Goal: Task Accomplishment & Management: Manage account settings

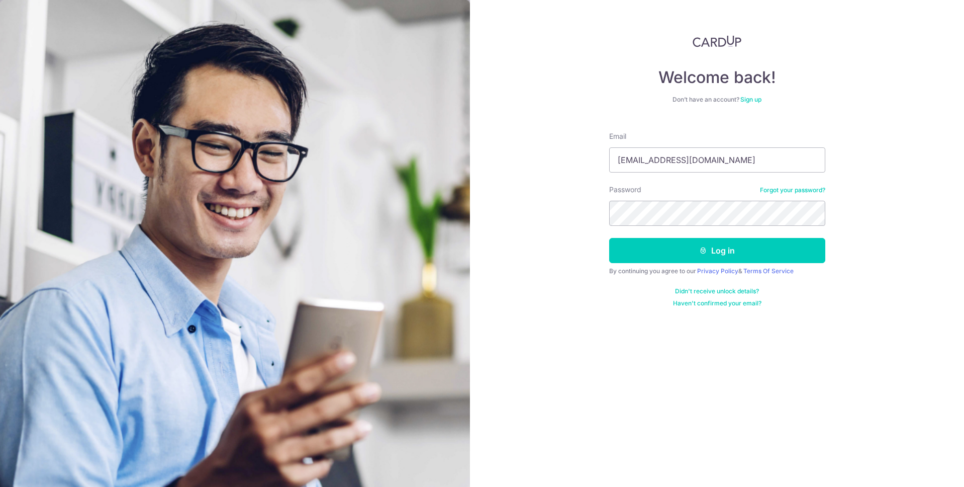
type input "[EMAIL_ADDRESS][DOMAIN_NAME]"
click at [609, 238] on button "Log in" at bounding box center [717, 250] width 216 height 25
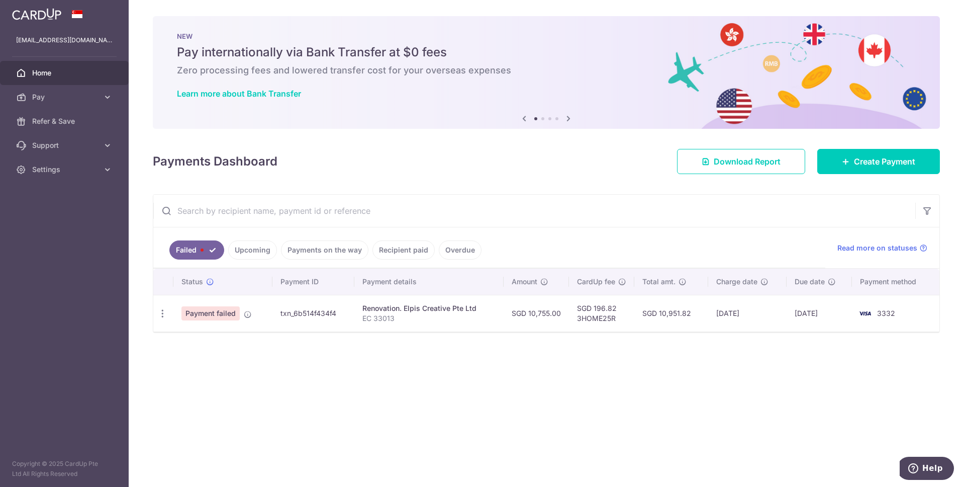
click at [264, 316] on td "Payment failed" at bounding box center [222, 313] width 99 height 37
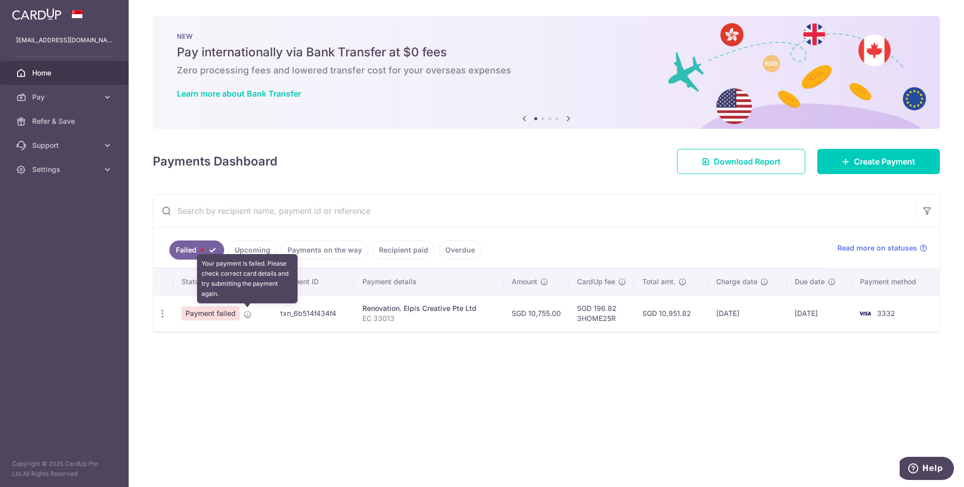
click at [248, 314] on icon at bounding box center [248, 314] width 8 height 8
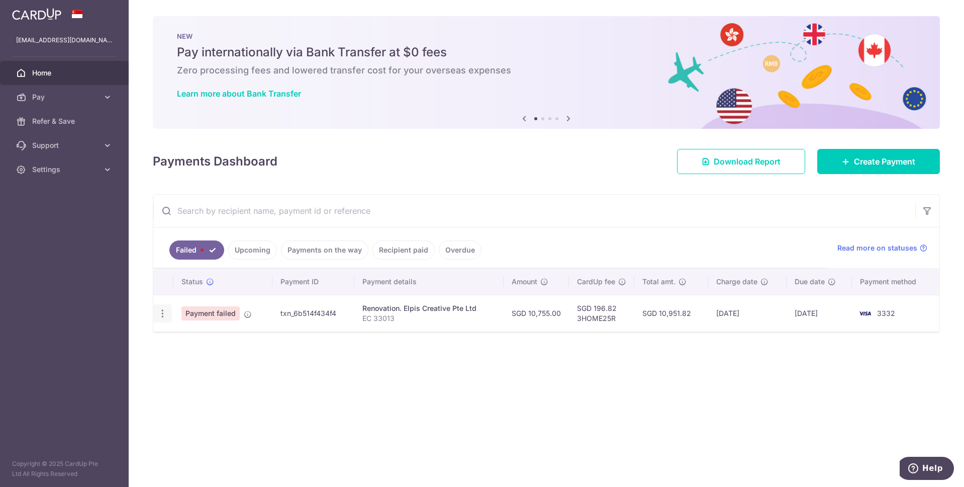
click at [164, 313] on icon "button" at bounding box center [162, 313] width 11 height 11
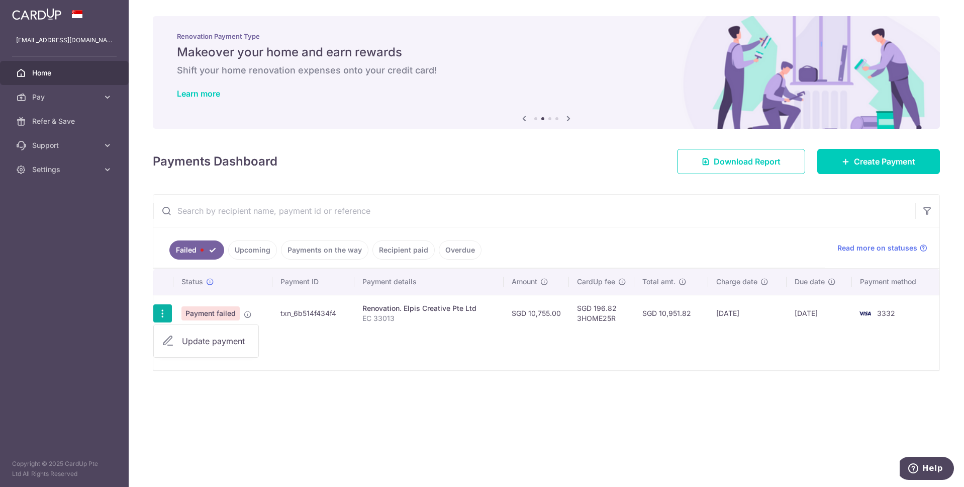
click at [207, 348] on link "Update payment" at bounding box center [206, 341] width 105 height 24
radio input "true"
type input "10,755.00"
type input "EC 33013"
type input "Balance of 2nd Prog Payment (40%)"
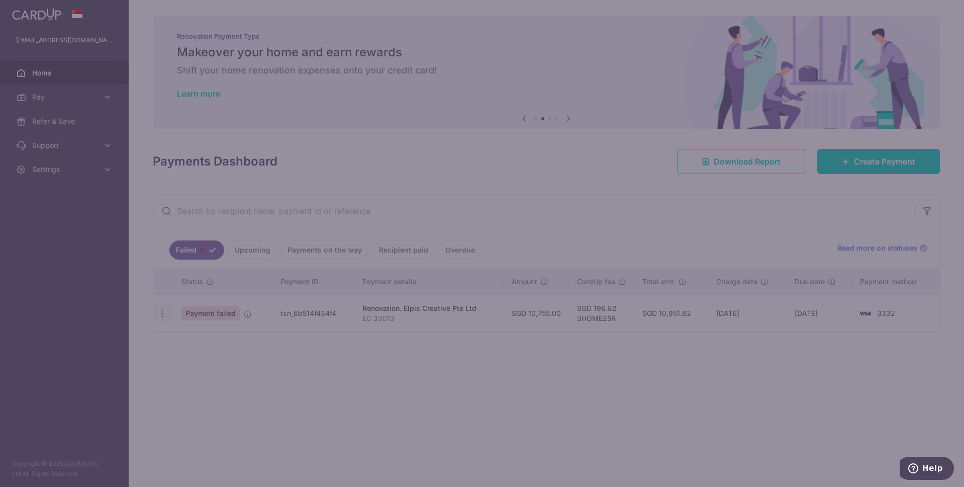
type input "3HOME25R"
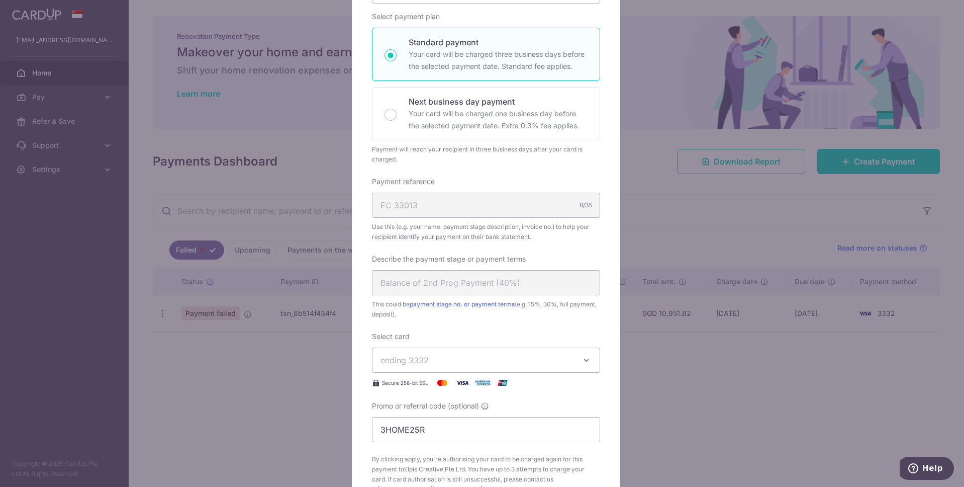
scroll to position [352, 0]
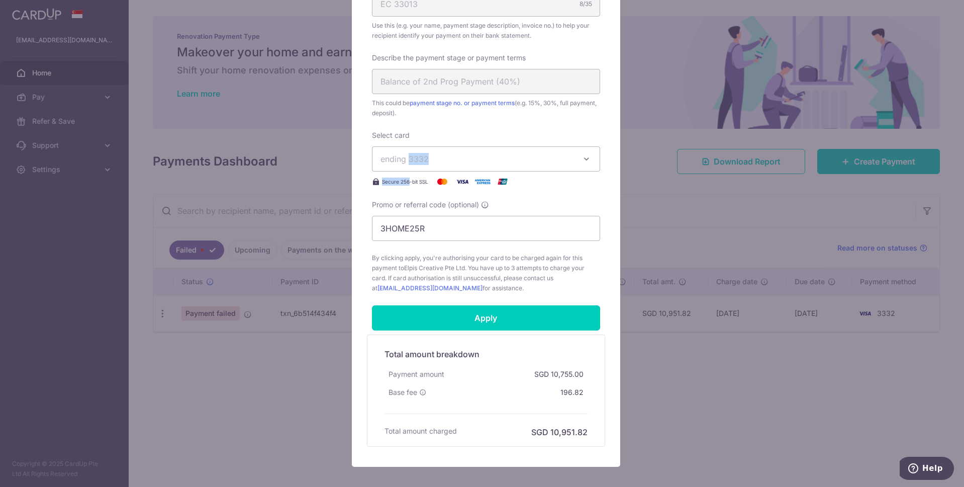
click at [405, 169] on div "Select card ending 3332 **** 5572 **** 3332 **** 3534 Secure 256-bit SSL" at bounding box center [486, 158] width 228 height 57
click at [429, 162] on span "ending 3332" at bounding box center [477, 159] width 193 height 12
click at [499, 126] on div "Enter payment amount 10,755.00 10755.00 SGD To change the payment amount, pleas…" at bounding box center [486, 27] width 228 height 532
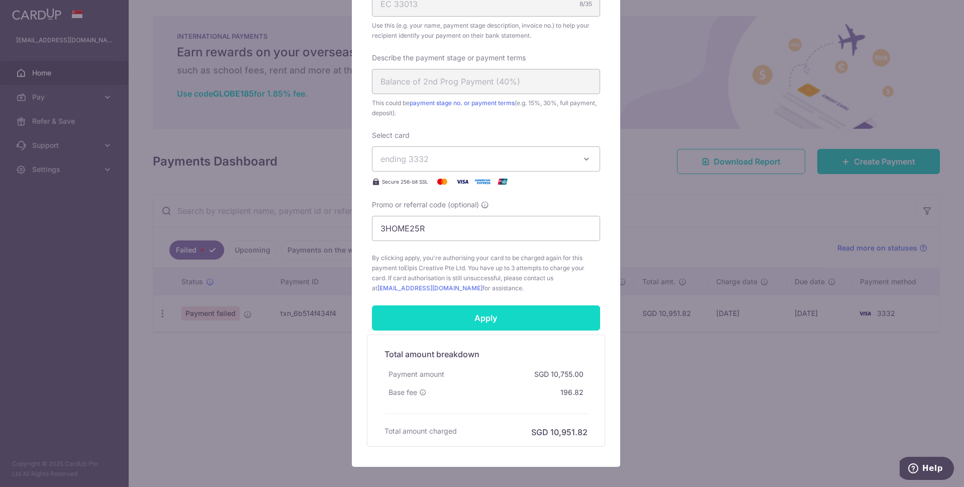
click at [527, 315] on input "Apply" at bounding box center [486, 317] width 228 height 25
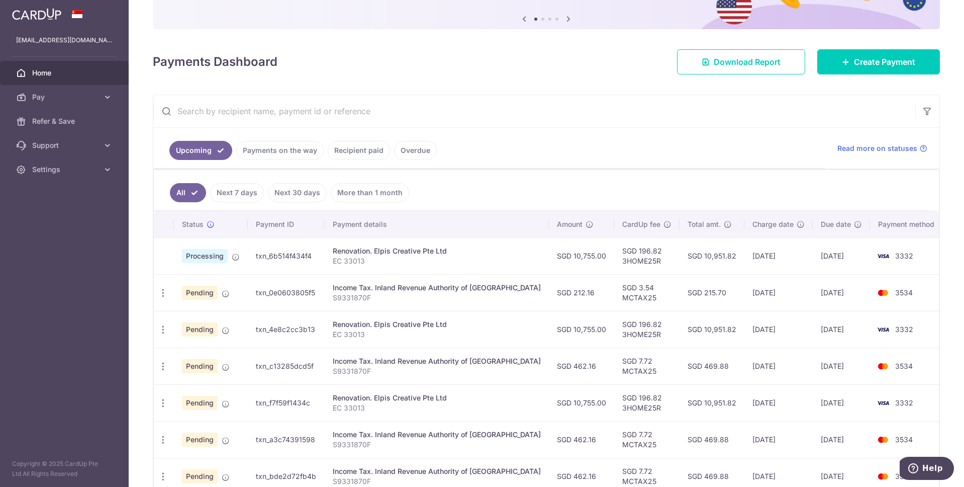
scroll to position [101, 0]
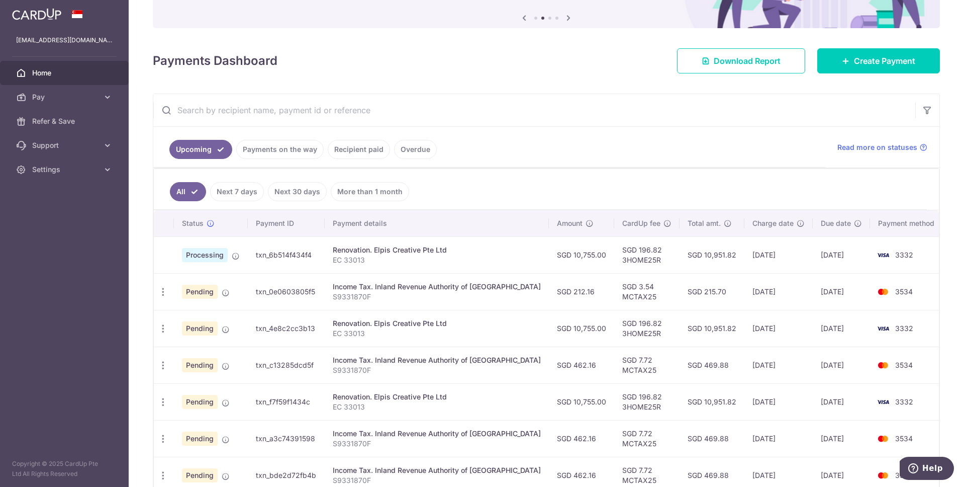
click at [491, 159] on ul "Upcoming Payments on the way Recipient paid Overdue" at bounding box center [489, 147] width 672 height 41
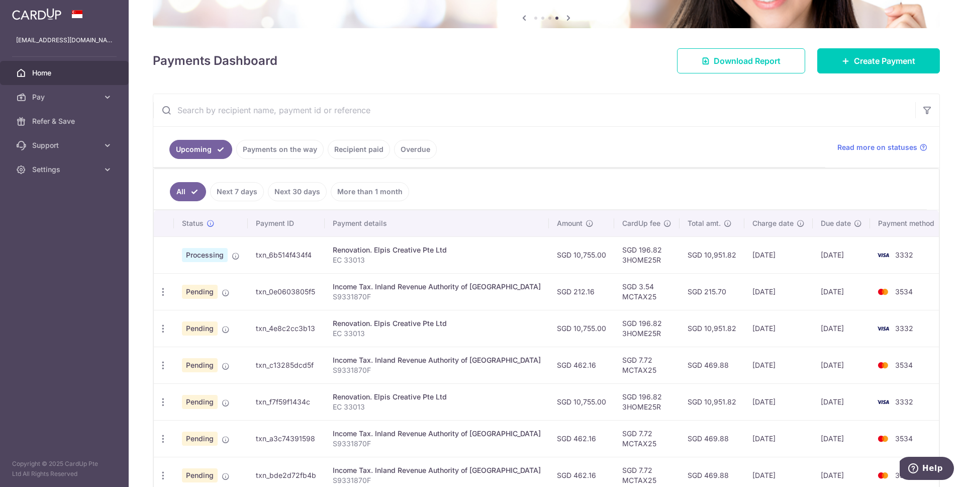
click at [567, 176] on ul "All Next 7 days Next 30 days More than 1 month" at bounding box center [540, 189] width 773 height 41
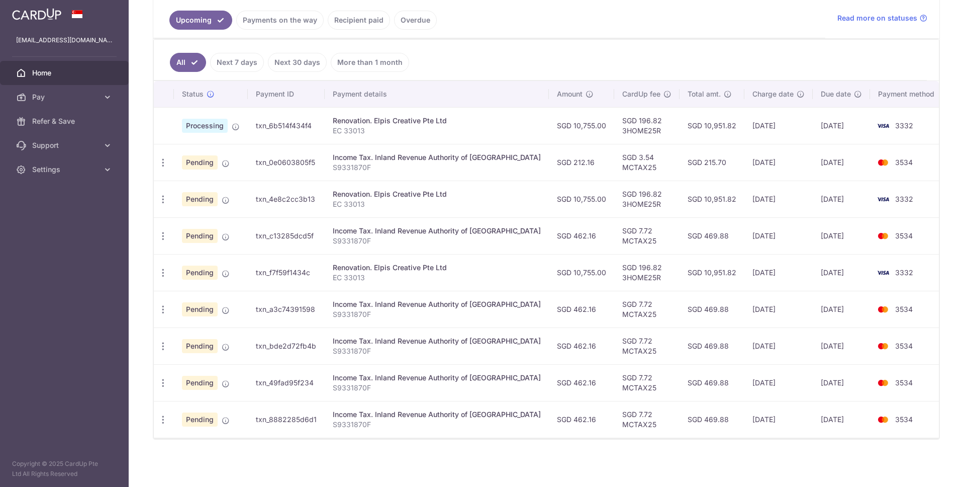
scroll to position [230, 0]
